Goal: Find specific page/section: Find specific page/section

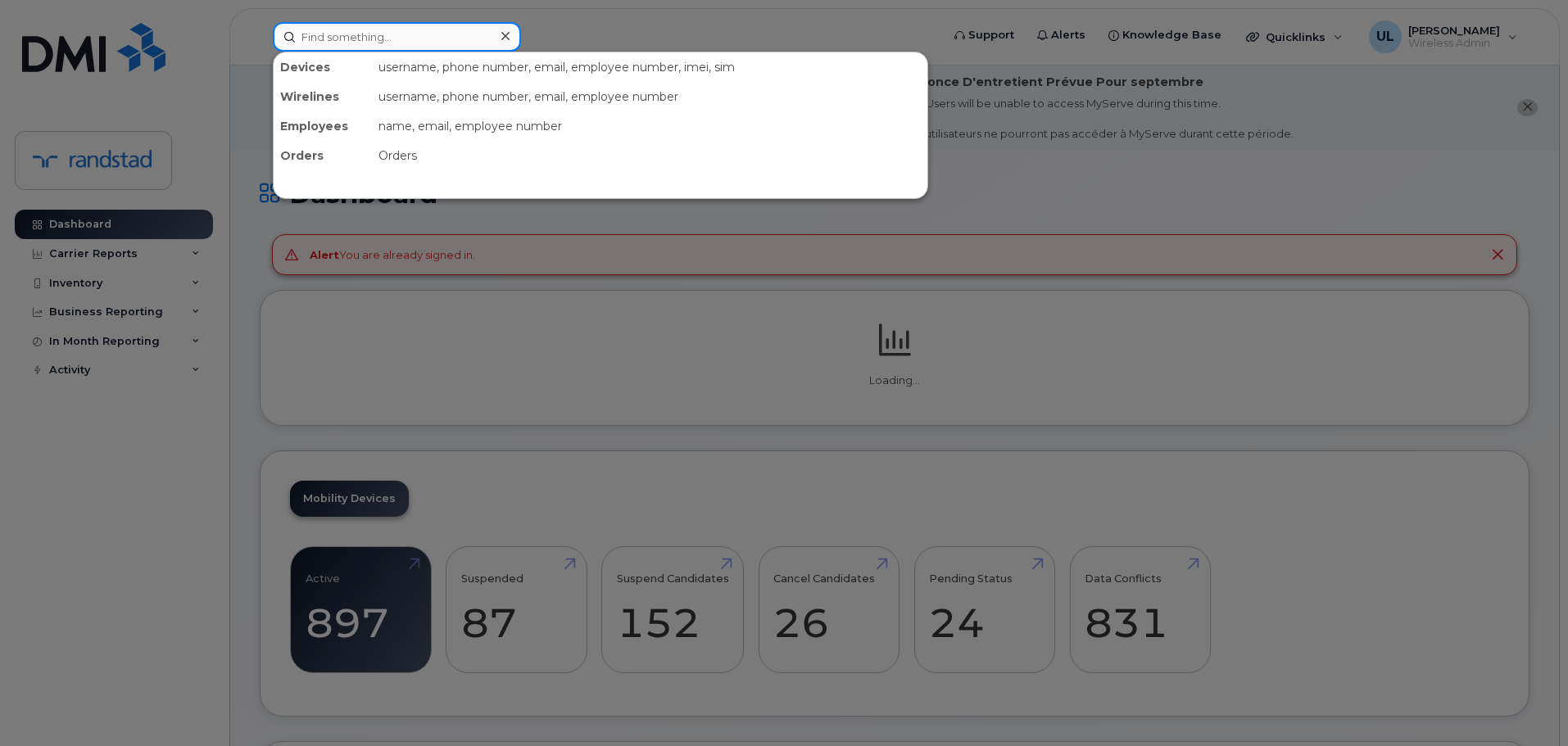
paste input "[PERSON_NAME]"
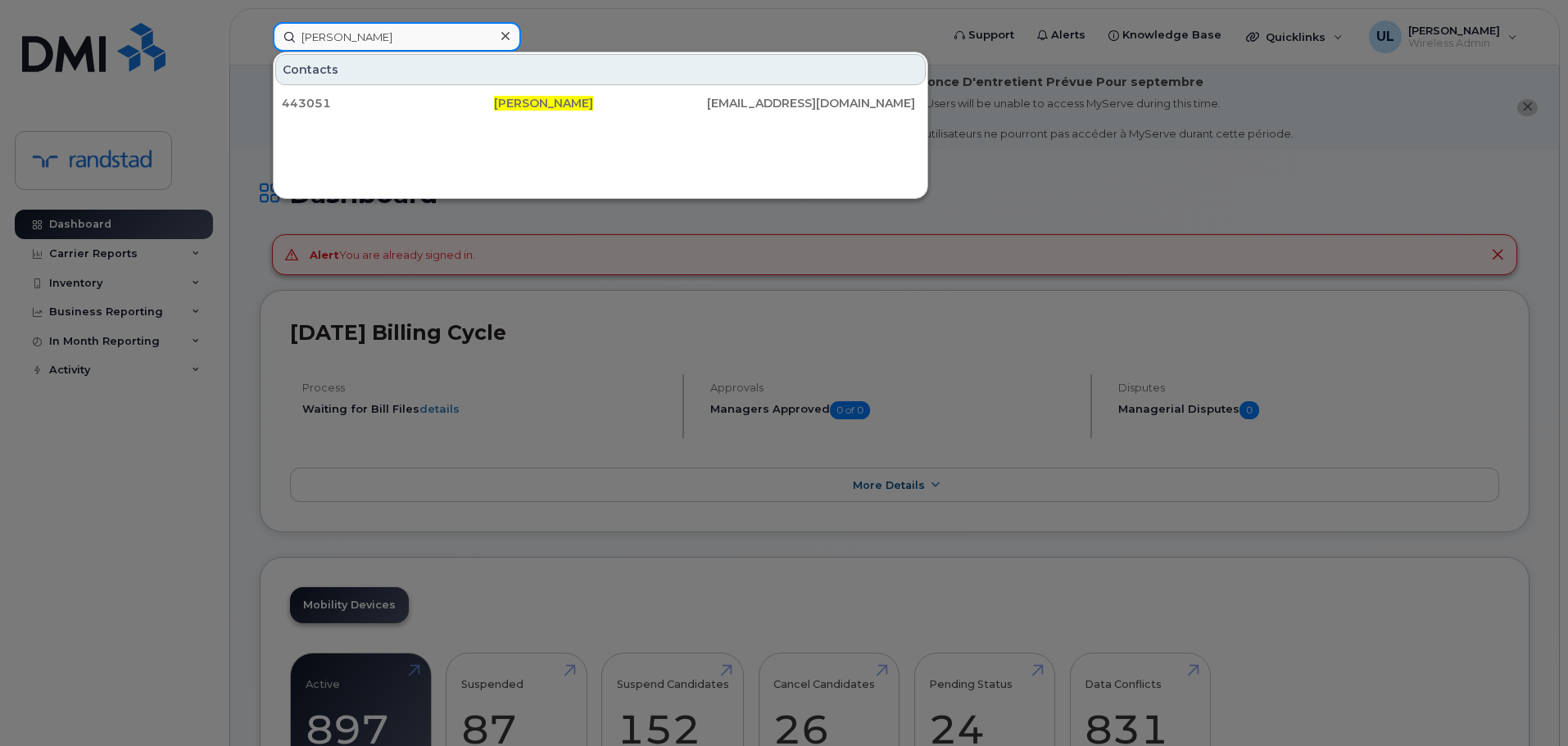
click at [307, 38] on input "[PERSON_NAME]" at bounding box center [396, 36] width 248 height 29
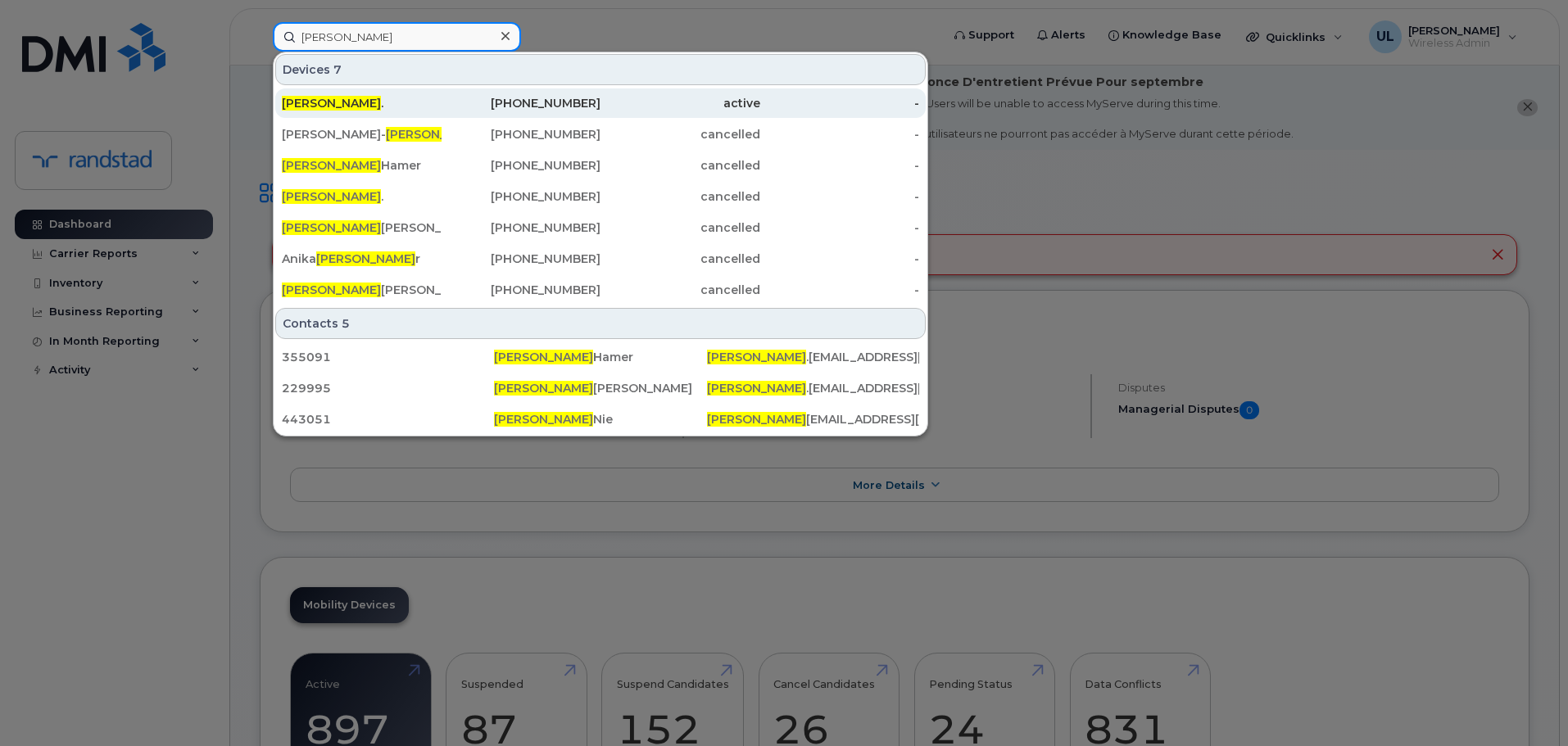
type input "[PERSON_NAME]"
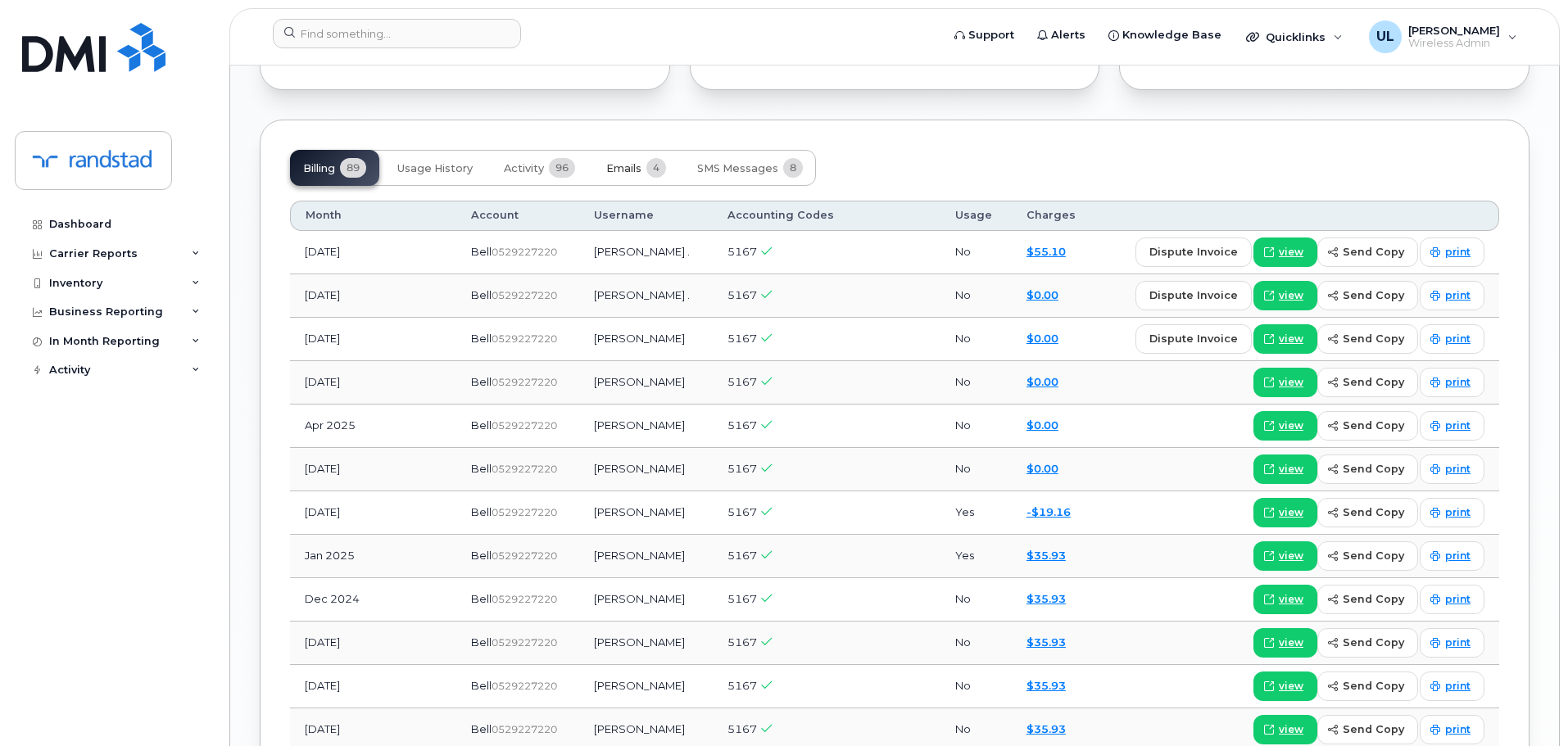
click at [639, 175] on button "Emails 4" at bounding box center [636, 167] width 86 height 36
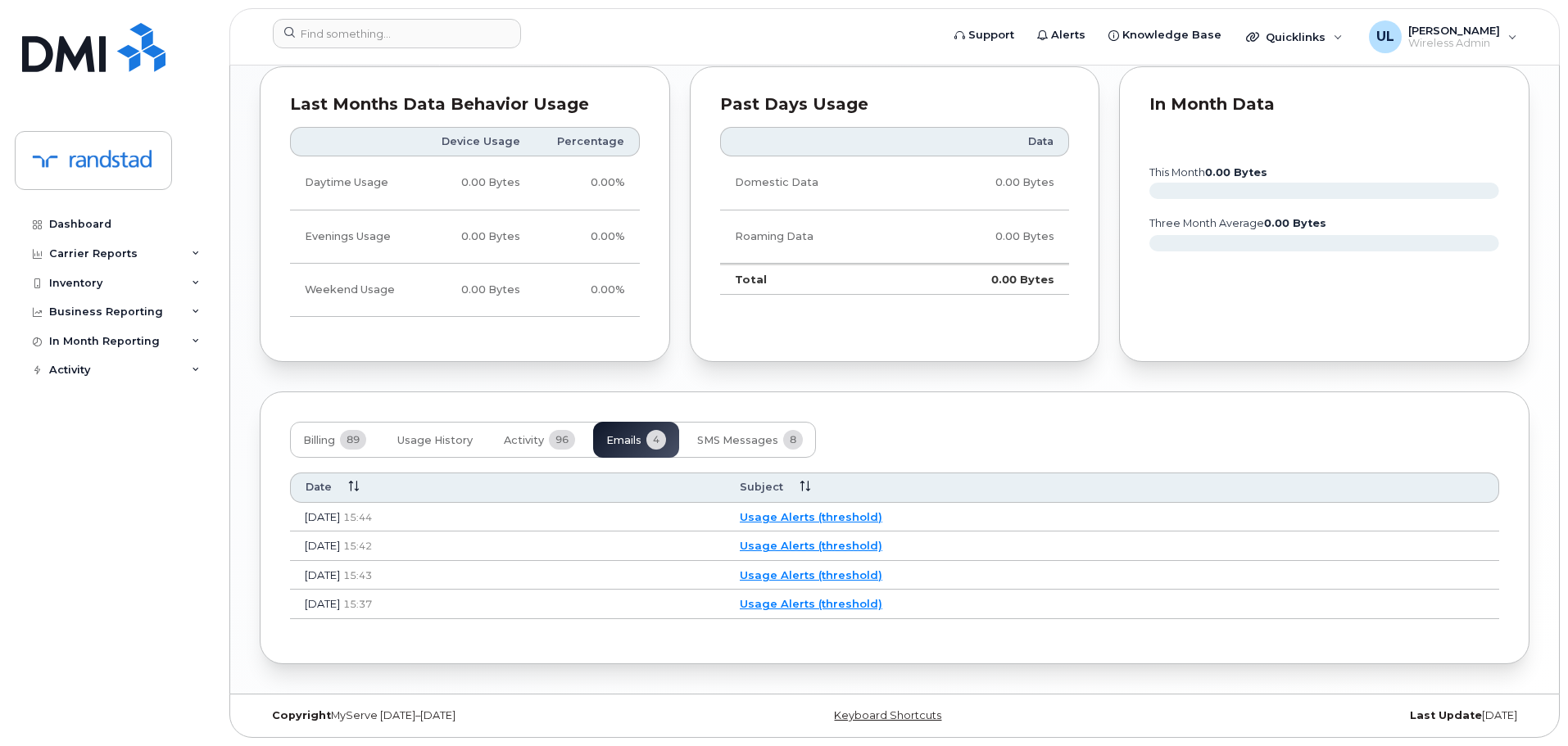
scroll to position [1366, 0]
click at [554, 426] on button "Activity 96" at bounding box center [539, 439] width 98 height 36
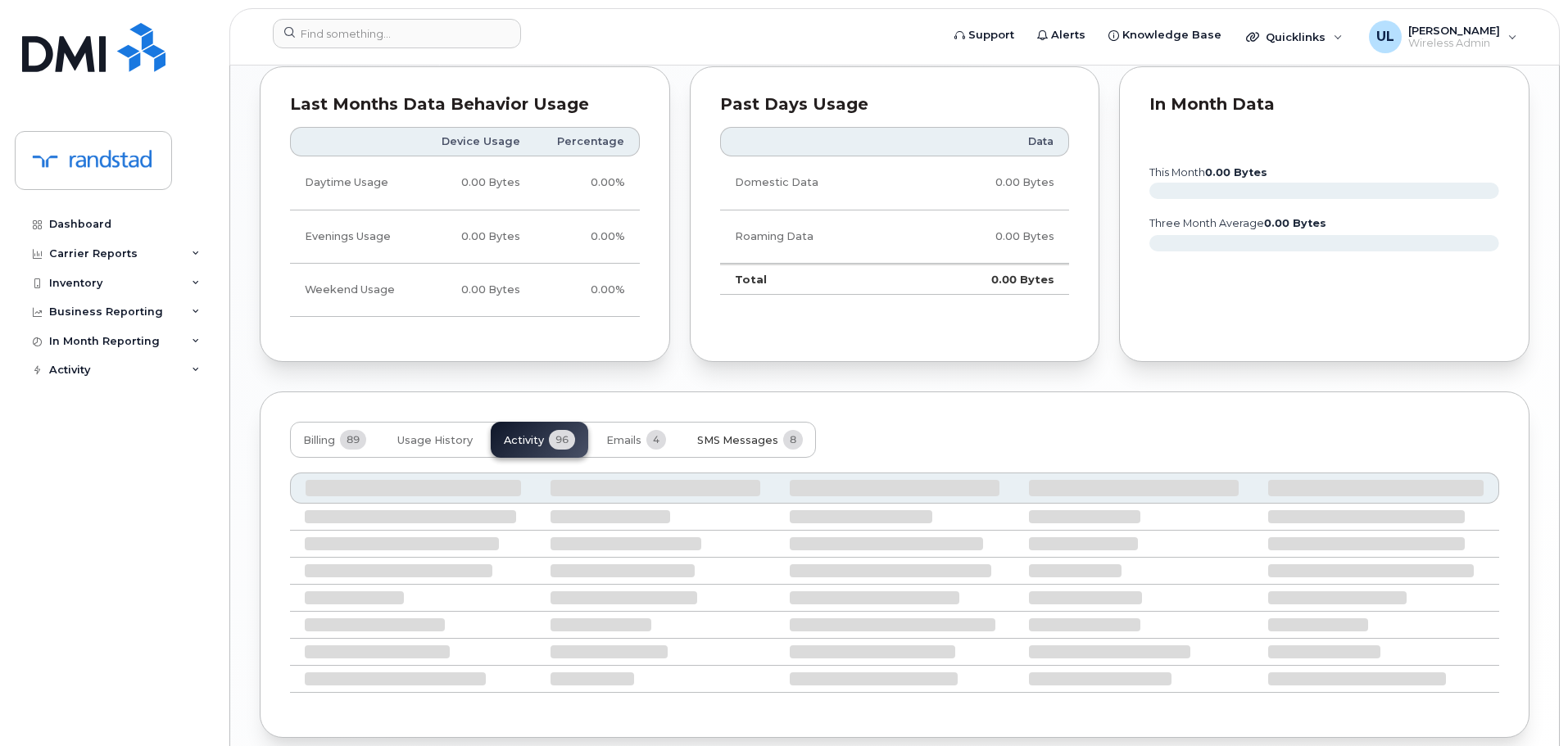
click at [715, 439] on span "SMS Messages" at bounding box center [737, 441] width 81 height 13
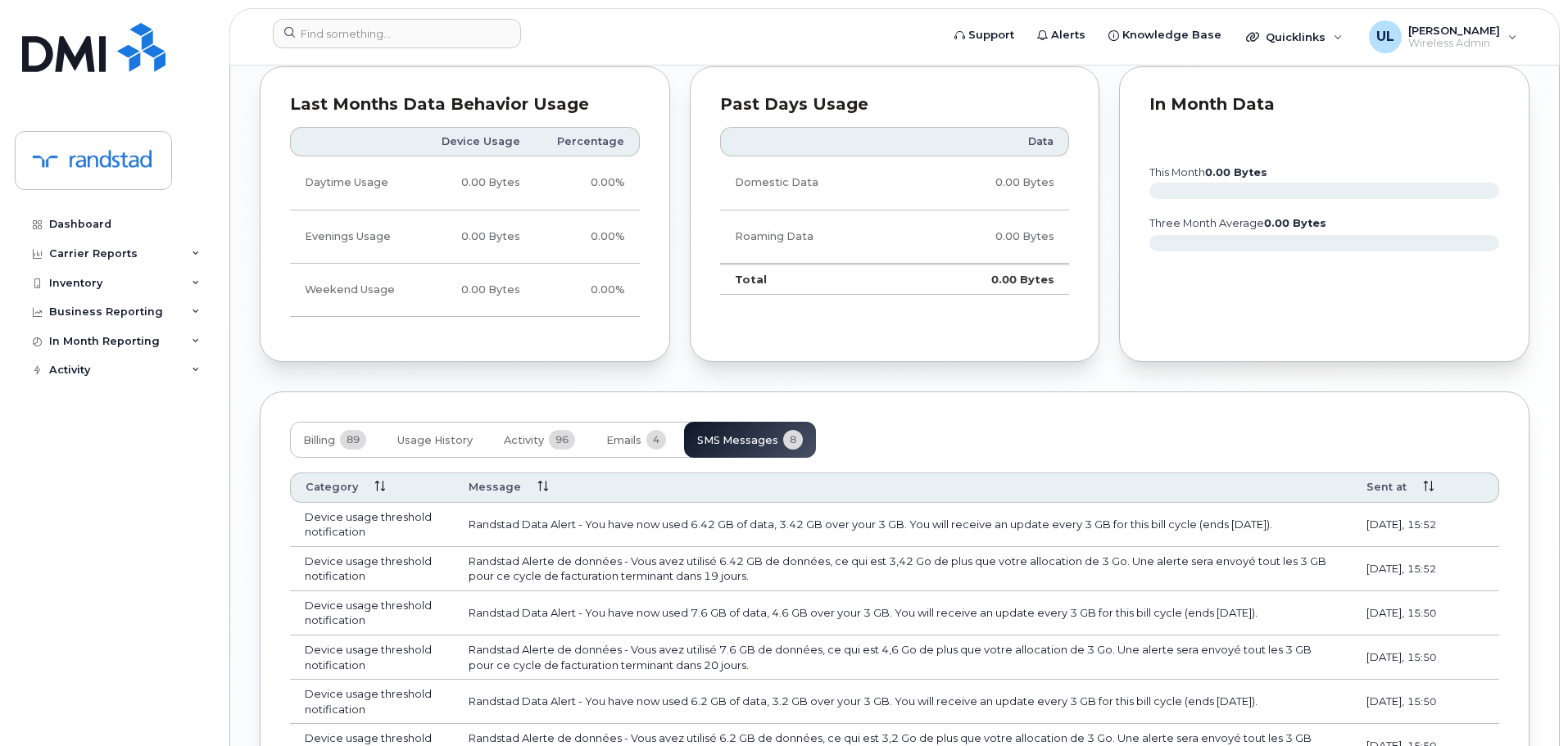
scroll to position [1448, 0]
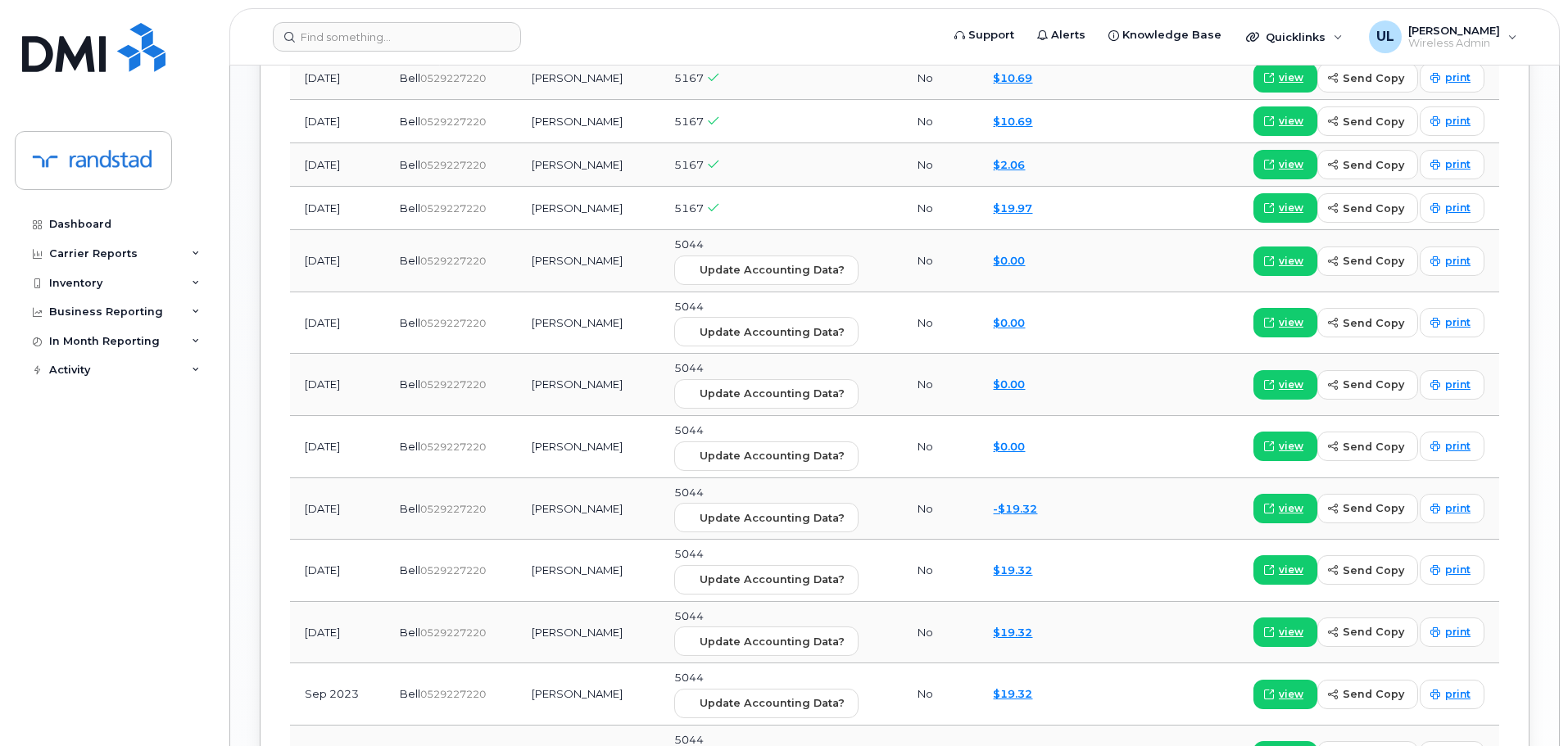
scroll to position [2129, 0]
